Goal: Information Seeking & Learning: Learn about a topic

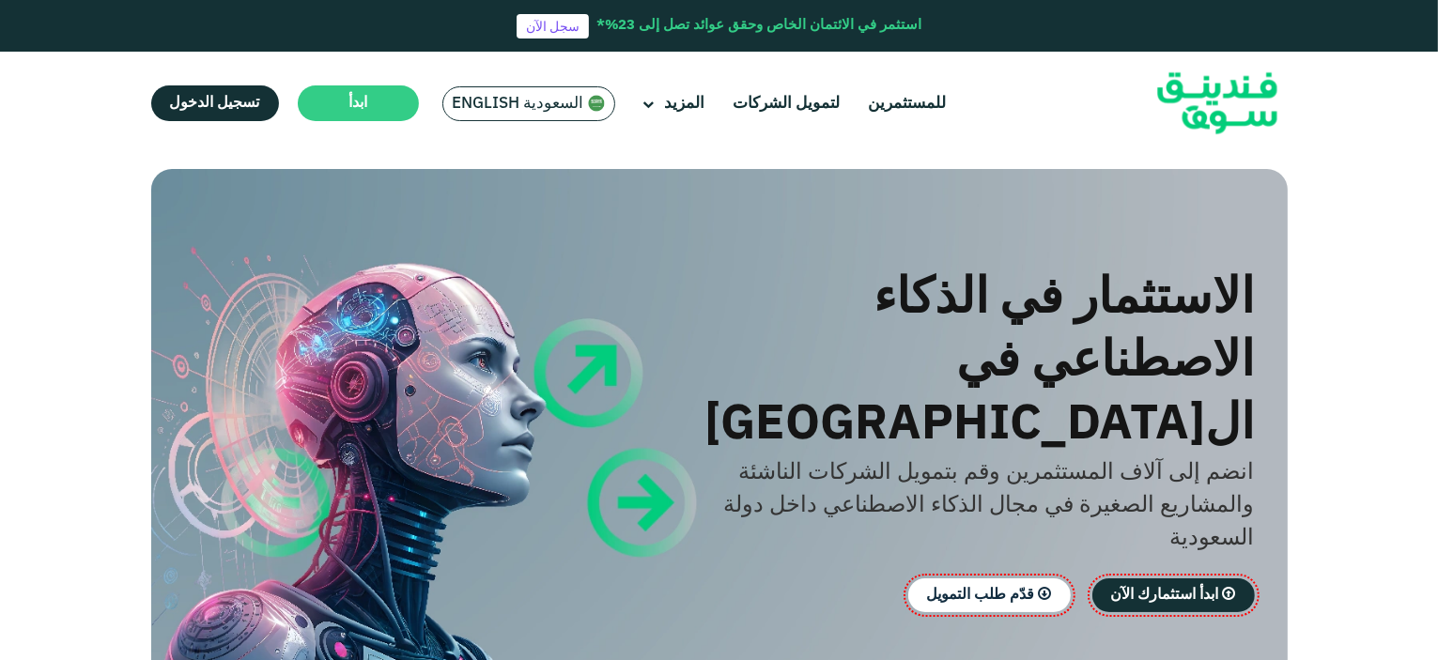
click at [1205, 105] on img at bounding box center [1217, 103] width 184 height 95
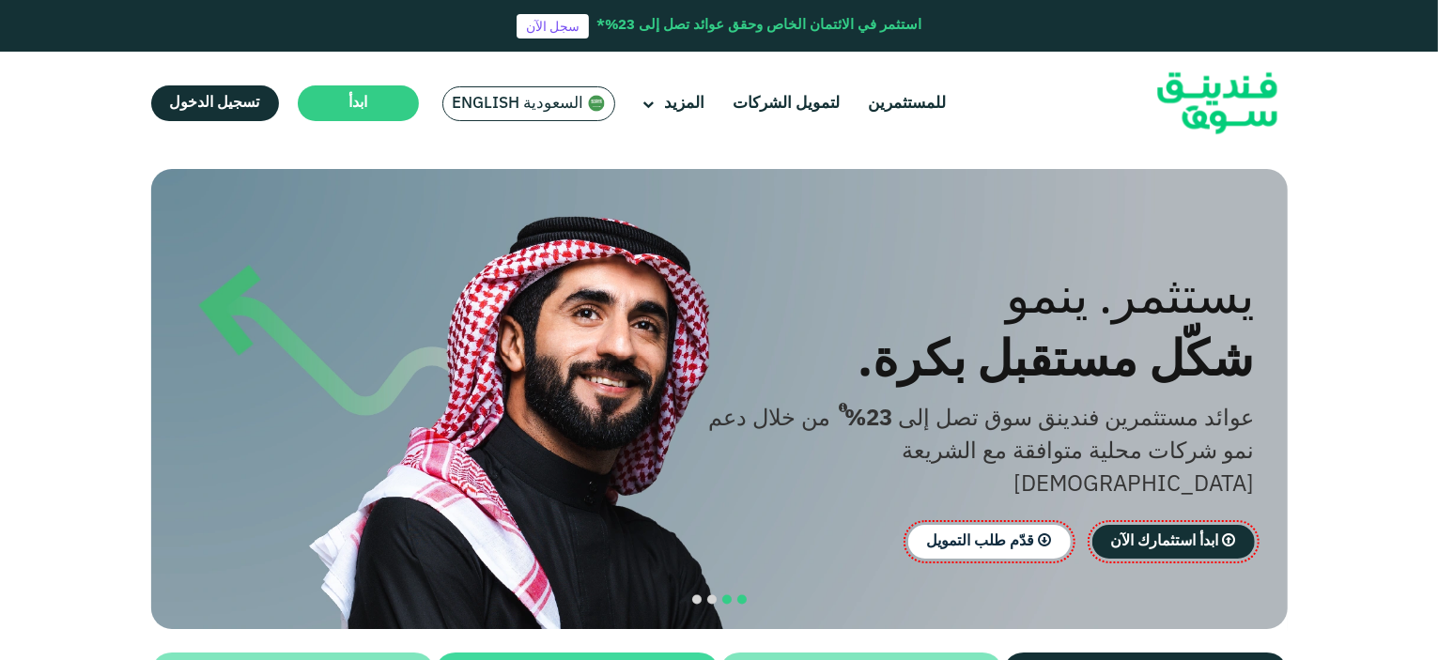
click at [724, 595] on span "navigation" at bounding box center [726, 599] width 9 height 9
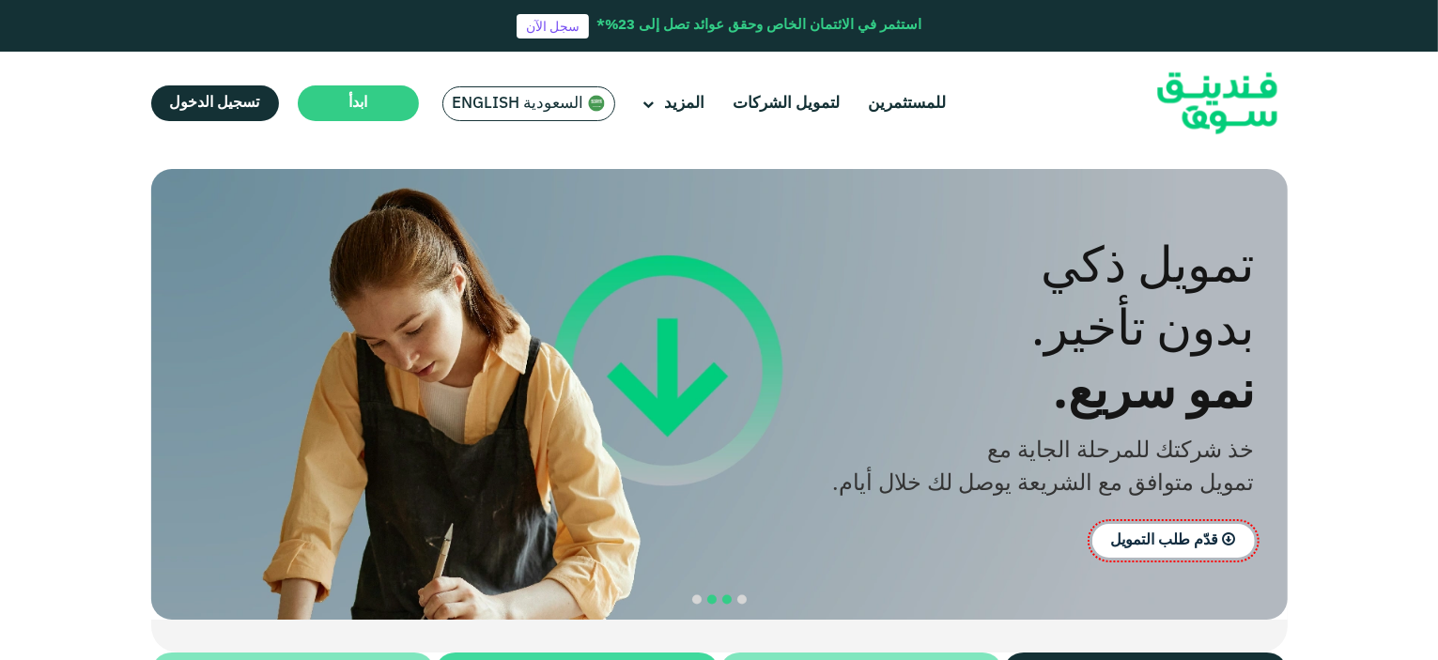
click at [708, 595] on span "navigation" at bounding box center [711, 599] width 9 height 9
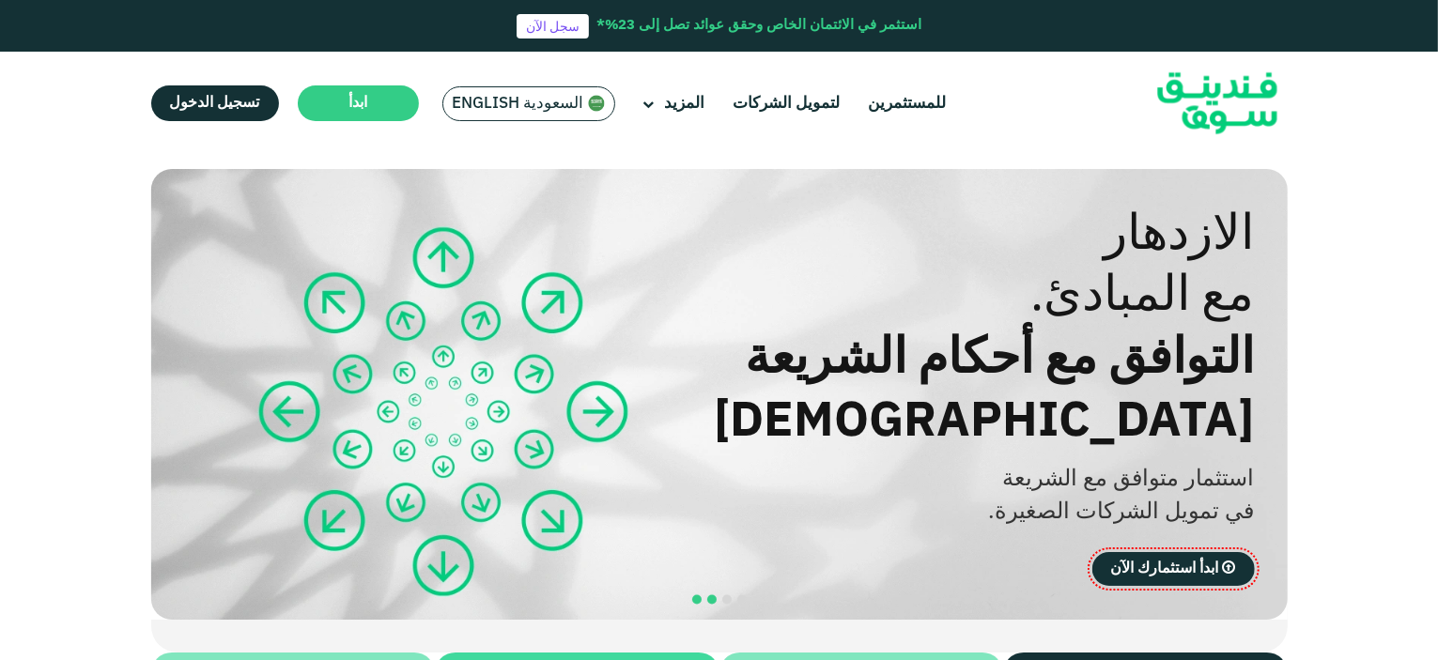
click at [691, 593] on button "navigation" at bounding box center [696, 600] width 15 height 15
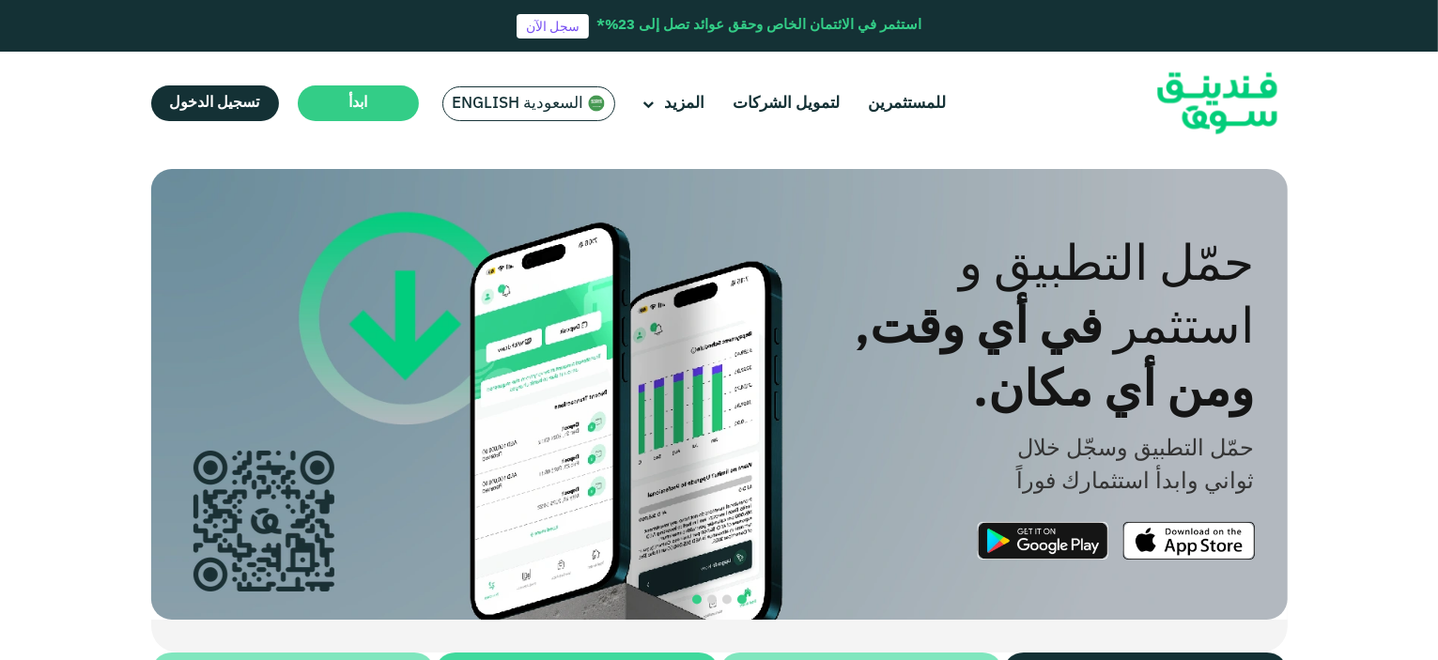
click at [741, 595] on span "navigation" at bounding box center [741, 599] width 9 height 9
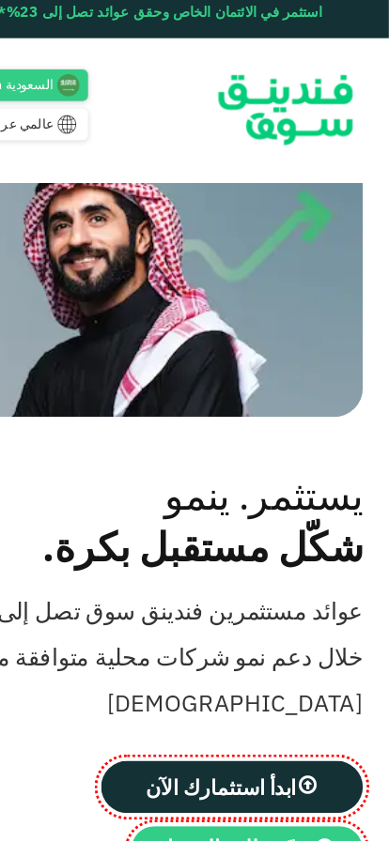
scroll to position [68, 0]
